Goal: Task Accomplishment & Management: Use online tool/utility

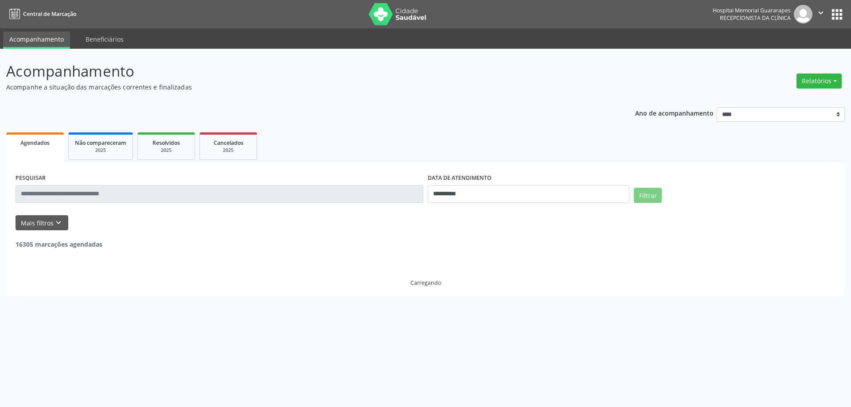
select select "*"
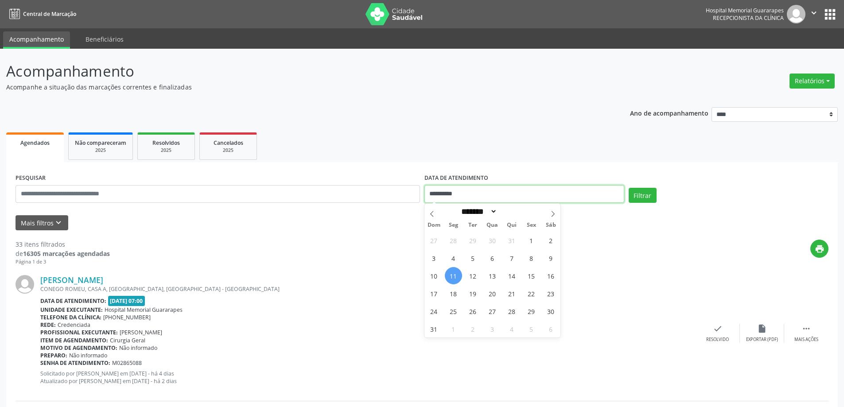
click at [573, 191] on input "**********" at bounding box center [525, 194] width 200 height 18
click at [472, 273] on span "12" at bounding box center [473, 275] width 17 height 17
type input "**********"
click at [478, 274] on span "12" at bounding box center [473, 275] width 17 height 17
click at [807, 90] on div "Relatórios Agendamentos Procedimentos realizados" at bounding box center [812, 80] width 51 height 21
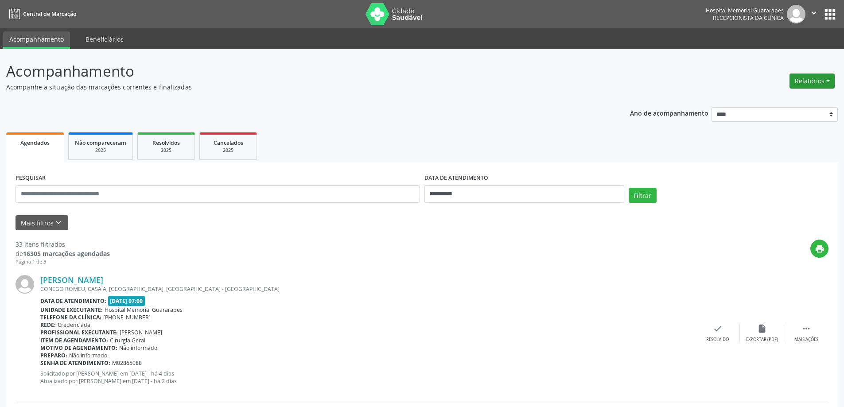
click at [810, 82] on button "Relatórios" at bounding box center [812, 81] width 45 height 15
click at [793, 102] on link "Agendamentos" at bounding box center [787, 100] width 95 height 12
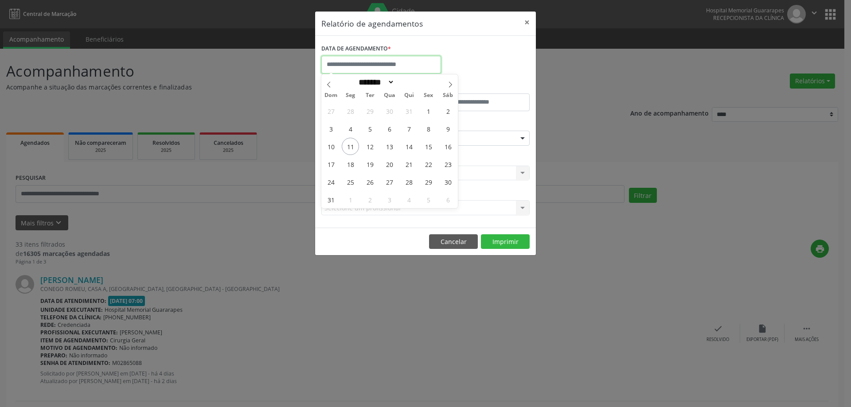
click at [413, 66] on input "text" at bounding box center [381, 65] width 120 height 18
click at [371, 148] on span "12" at bounding box center [369, 146] width 17 height 17
type input "**********"
click at [374, 144] on span "12" at bounding box center [369, 146] width 17 height 17
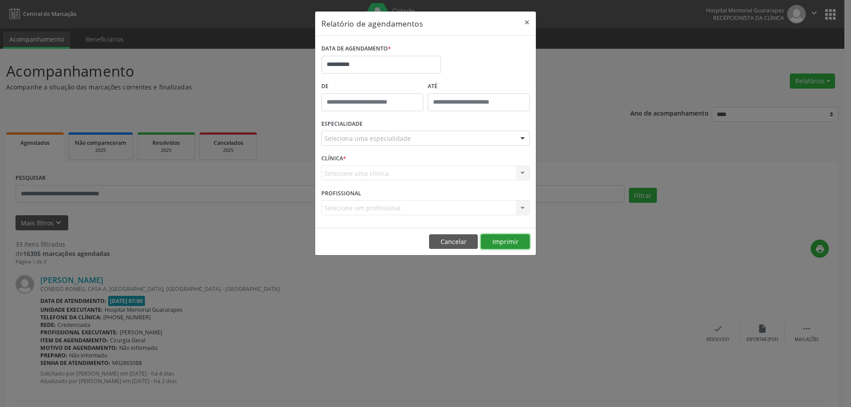
click at [505, 245] on button "Imprimir" at bounding box center [505, 241] width 49 height 15
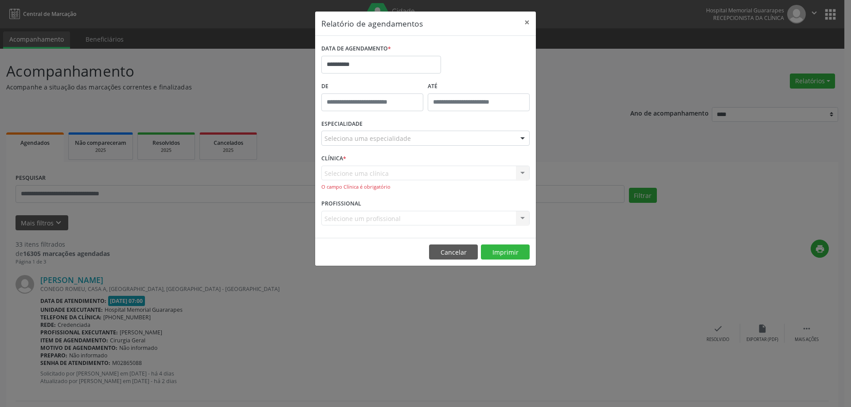
click at [523, 176] on div "Selecione uma clínica Nenhum resultado encontrado para: " " Não há nenhuma opçã…" at bounding box center [425, 178] width 208 height 25
click at [522, 175] on div "Selecione uma clínica Nenhum resultado encontrado para: " " Não há nenhuma opçã…" at bounding box center [425, 178] width 208 height 25
click at [514, 168] on div "Selecione uma clínica Nenhum resultado encontrado para: " " Não há nenhuma opçã…" at bounding box center [425, 178] width 208 height 25
click at [518, 173] on div "Selecione uma clínica Nenhum resultado encontrado para: " " Não há nenhuma opçã…" at bounding box center [425, 178] width 208 height 25
click at [523, 176] on div "Selecione uma clínica Nenhum resultado encontrado para: " " Não há nenhuma opçã…" at bounding box center [425, 178] width 208 height 25
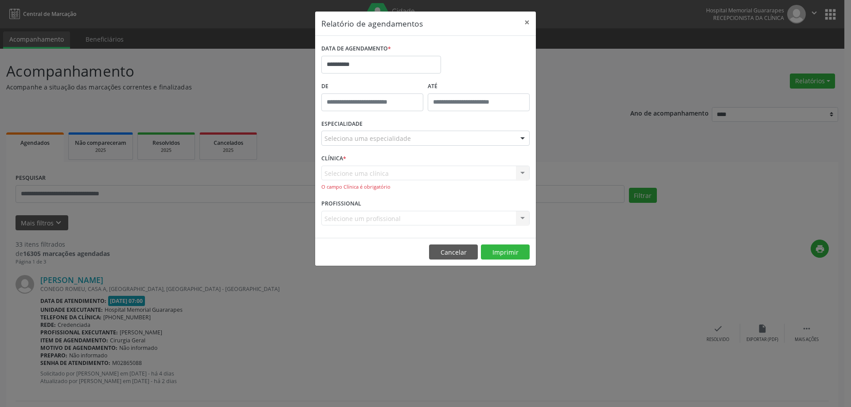
click at [518, 174] on div "Selecione uma clínica Nenhum resultado encontrado para: " " Não há nenhuma opçã…" at bounding box center [425, 178] width 208 height 25
click at [482, 178] on div "Selecione uma clínica Nenhum resultado encontrado para: " " Não há nenhuma opçã…" at bounding box center [425, 178] width 208 height 25
click at [350, 172] on div "Selecione uma clínica Nenhum resultado encontrado para: " " Não há nenhuma opçã…" at bounding box center [425, 178] width 208 height 25
click at [517, 173] on div "Selecione uma clínica Nenhum resultado encontrado para: " " Não há nenhuma opçã…" at bounding box center [425, 178] width 208 height 25
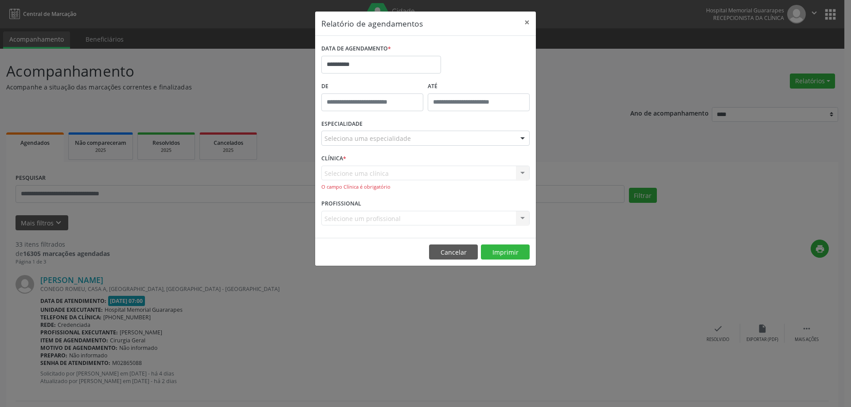
click at [522, 172] on div "Selecione uma clínica Nenhum resultado encontrado para: " " Não há nenhuma opçã…" at bounding box center [425, 178] width 208 height 25
click at [522, 173] on div "Selecione uma clínica Nenhum resultado encontrado para: " " Não há nenhuma opçã…" at bounding box center [425, 178] width 208 height 25
click at [449, 254] on button "Cancelar" at bounding box center [453, 252] width 49 height 15
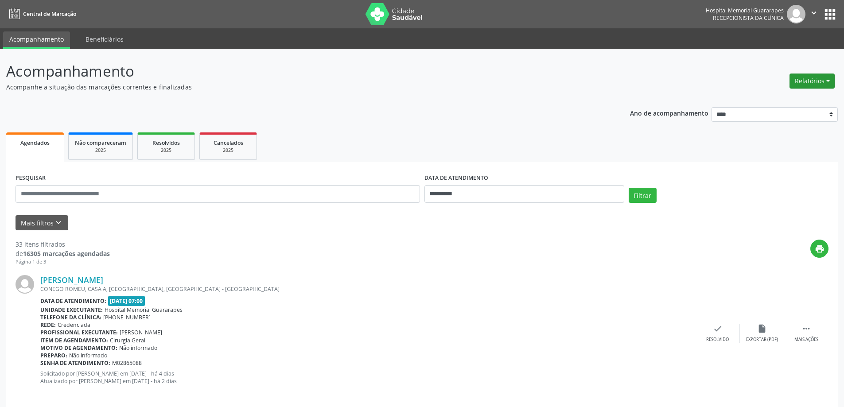
click at [813, 78] on button "Relatórios" at bounding box center [812, 81] width 45 height 15
click at [793, 104] on link "Agendamentos" at bounding box center [787, 100] width 95 height 12
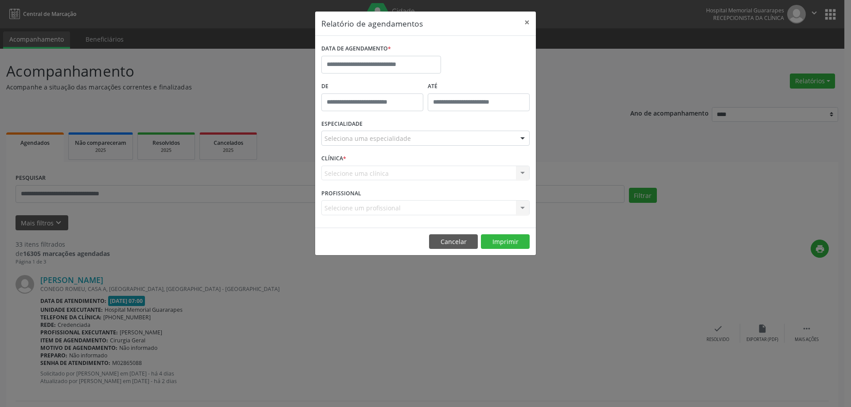
click at [519, 169] on div "Selecione uma clínica Nenhum resultado encontrado para: " " Não há nenhuma opçã…" at bounding box center [425, 173] width 208 height 15
click at [523, 176] on div "Selecione uma clínica Nenhum resultado encontrado para: " " Não há nenhuma opçã…" at bounding box center [425, 173] width 208 height 15
click at [485, 168] on div "Selecione uma clínica Nenhum resultado encontrado para: " " Não há nenhuma opçã…" at bounding box center [425, 173] width 208 height 15
click at [471, 173] on div "Selecione uma clínica Nenhum resultado encontrado para: " " Não há nenhuma opçã…" at bounding box center [425, 173] width 208 height 15
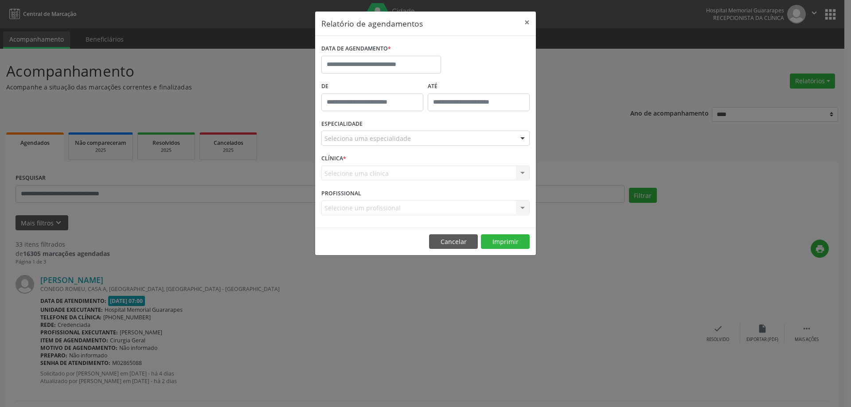
drag, startPoint x: 355, startPoint y: 166, endPoint x: 352, endPoint y: 175, distance: 9.1
click at [355, 168] on div "Selecione uma clínica Nenhum resultado encontrado para: " " Não há nenhuma opçã…" at bounding box center [425, 173] width 208 height 15
click at [352, 175] on div "Selecione uma clínica Nenhum resultado encontrado para: " " Não há nenhuma opçã…" at bounding box center [425, 173] width 208 height 15
click at [517, 174] on div "Selecione uma clínica Nenhum resultado encontrado para: " " Não há nenhuma opçã…" at bounding box center [425, 173] width 208 height 15
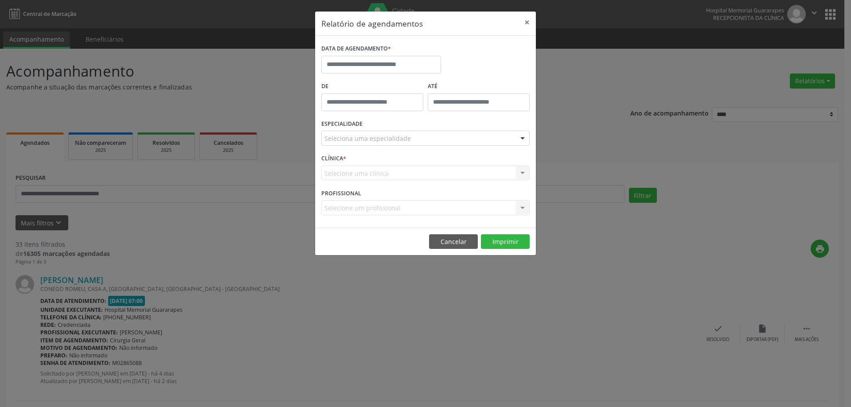
click at [522, 169] on div "Selecione uma clínica Nenhum resultado encontrado para: " " Não há nenhuma opçã…" at bounding box center [425, 173] width 208 height 15
click at [522, 170] on div "Selecione uma clínica Nenhum resultado encontrado para: " " Não há nenhuma opçã…" at bounding box center [425, 173] width 208 height 15
click at [414, 64] on input "text" at bounding box center [381, 65] width 120 height 18
click at [352, 148] on span "11" at bounding box center [350, 146] width 17 height 17
type input "**********"
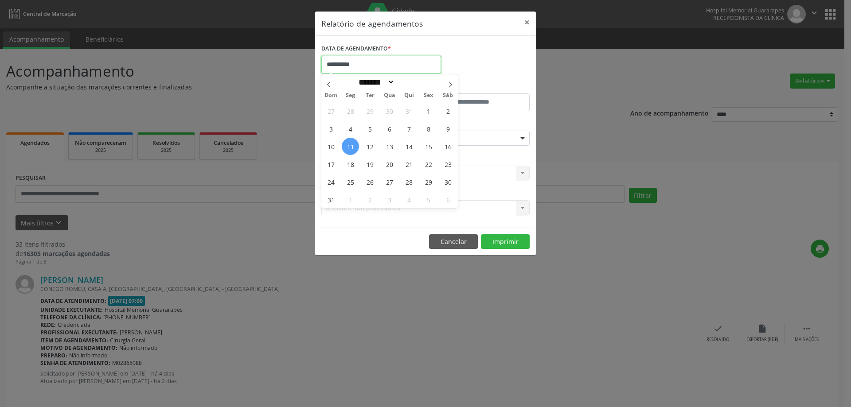
drag, startPoint x: 355, startPoint y: 66, endPoint x: 355, endPoint y: 80, distance: 13.7
click at [355, 66] on input "**********" at bounding box center [381, 65] width 120 height 18
click at [375, 145] on span "12" at bounding box center [369, 146] width 17 height 17
type input "**********"
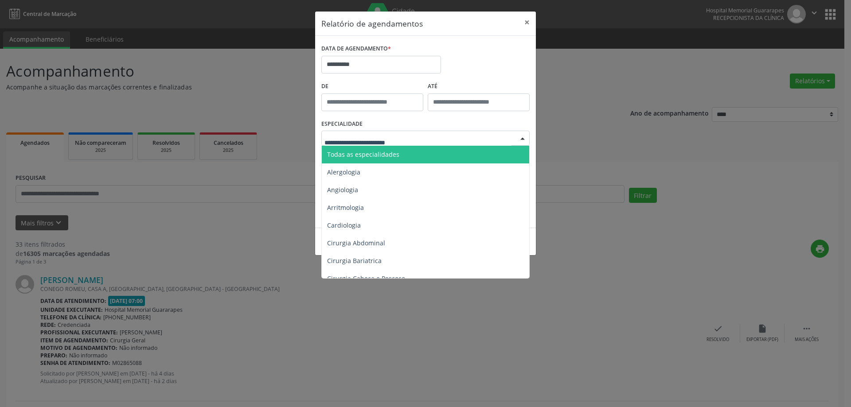
click at [403, 149] on span "Todas as especialidades" at bounding box center [426, 155] width 209 height 18
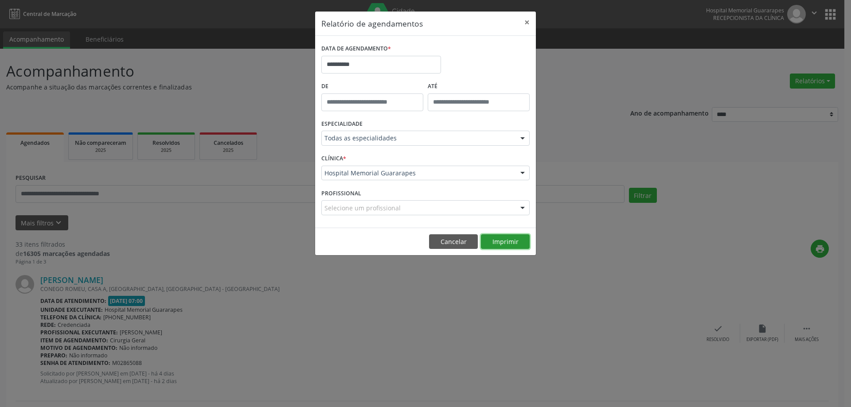
click at [510, 242] on button "Imprimir" at bounding box center [505, 241] width 49 height 15
click at [525, 20] on button "×" at bounding box center [527, 23] width 18 height 22
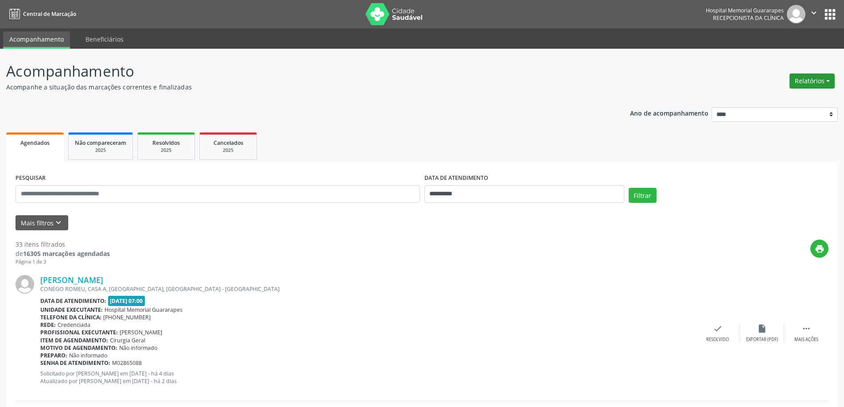
click at [806, 82] on button "Relatórios" at bounding box center [812, 81] width 45 height 15
click at [782, 103] on link "Agendamentos" at bounding box center [787, 100] width 95 height 12
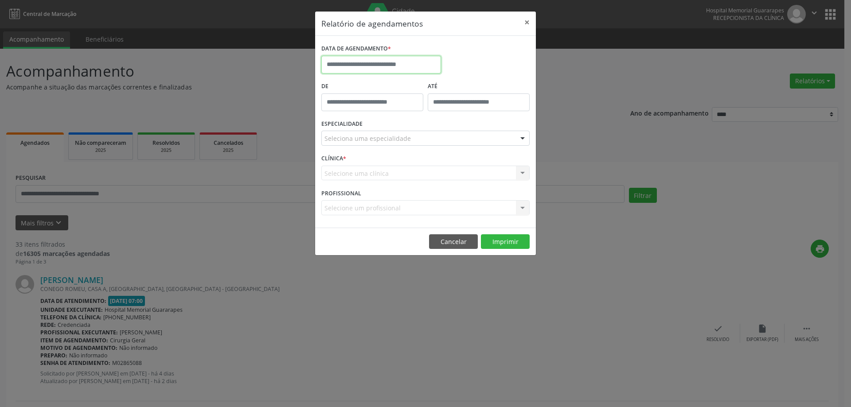
click at [387, 62] on input "text" at bounding box center [381, 65] width 120 height 18
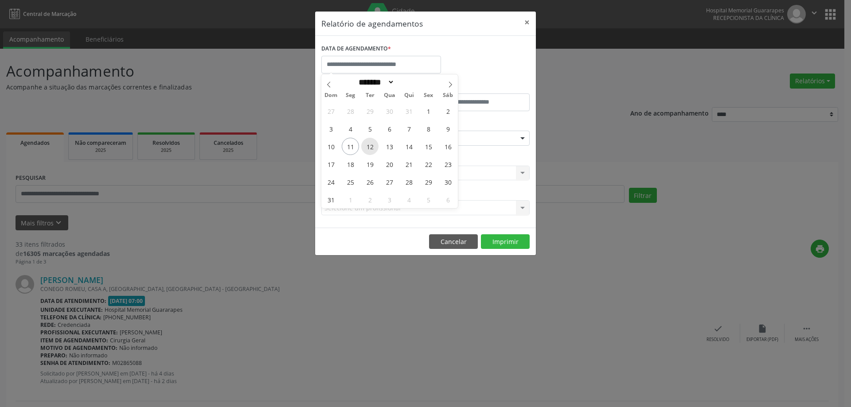
click at [367, 146] on span "12" at bounding box center [369, 146] width 17 height 17
type input "**********"
click at [367, 146] on span "12" at bounding box center [369, 146] width 17 height 17
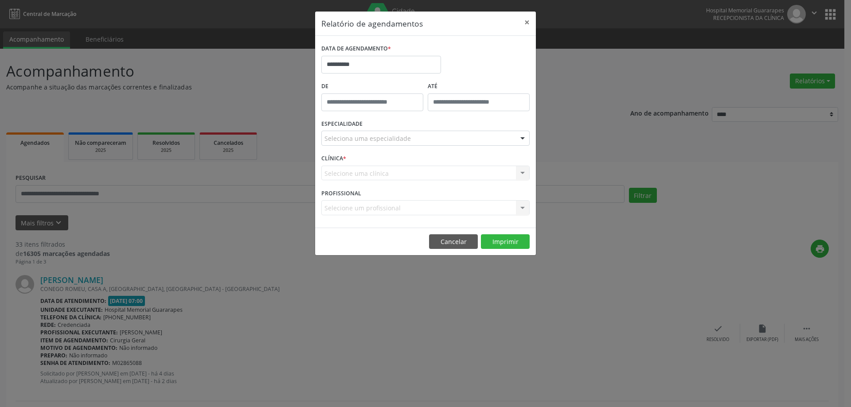
click at [522, 135] on div at bounding box center [522, 138] width 13 height 15
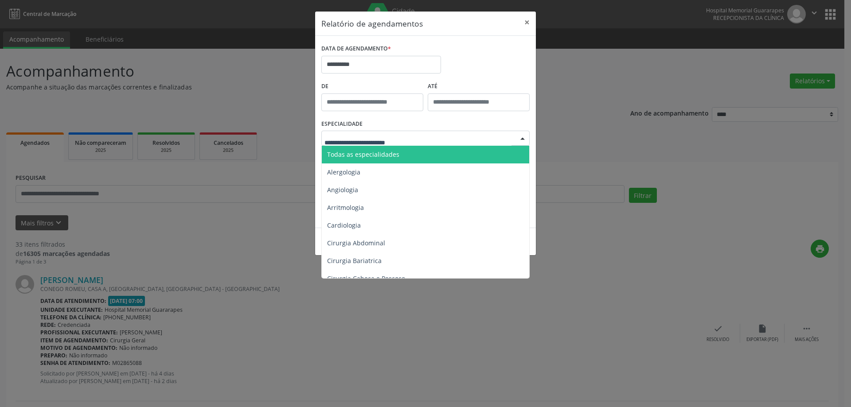
click at [453, 158] on span "Todas as especialidades" at bounding box center [426, 155] width 209 height 18
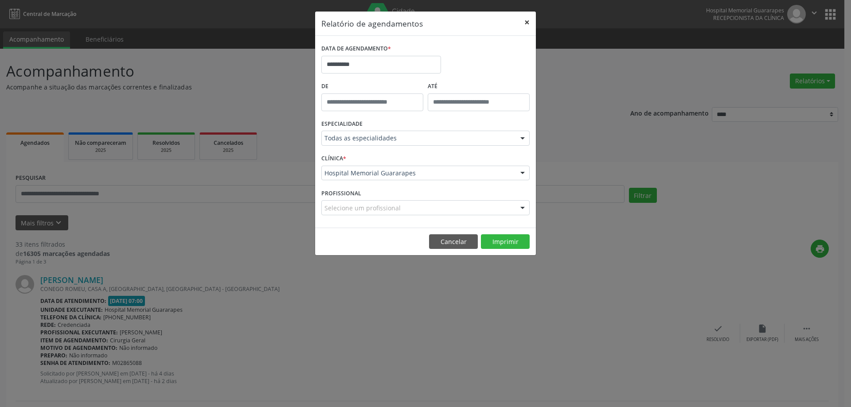
click at [529, 24] on button "×" at bounding box center [527, 23] width 18 height 22
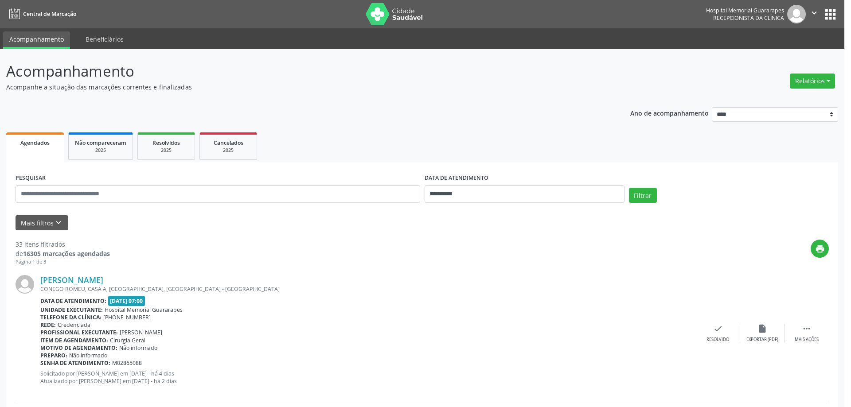
click at [529, 24] on div "**********" at bounding box center [426, 111] width 222 height 245
